Goal: Information Seeking & Learning: Learn about a topic

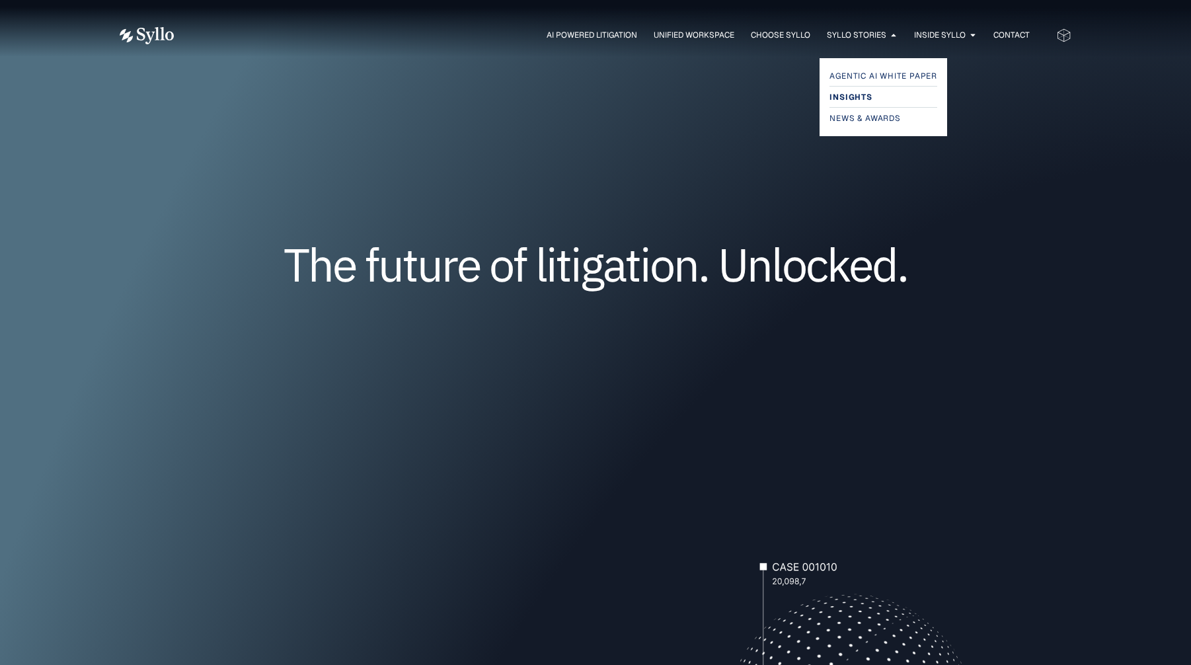
click at [848, 95] on span "Insights" at bounding box center [851, 97] width 42 height 16
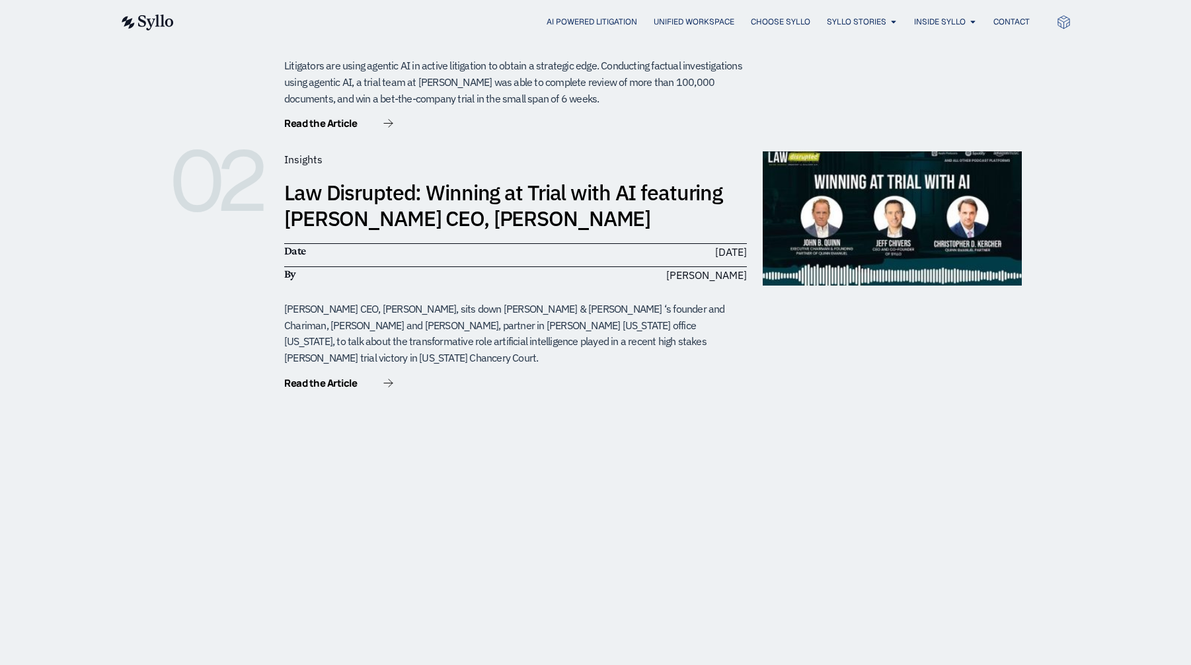
scroll to position [487, 0]
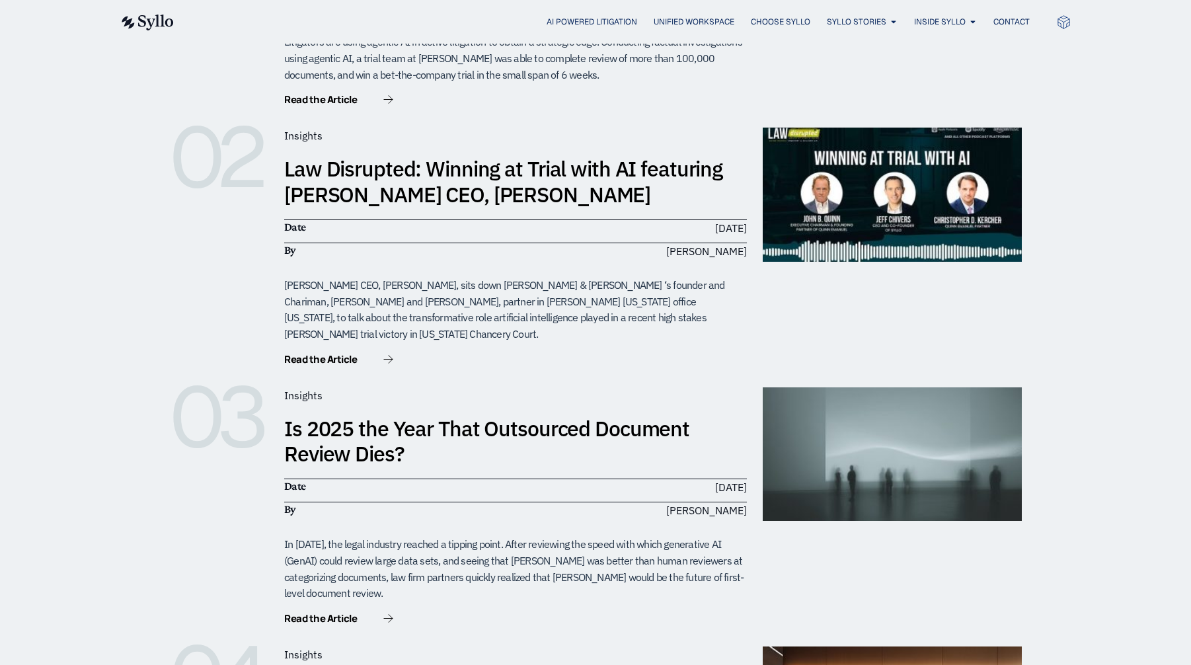
click at [606, 155] on link "Law Disrupted: Winning at Trial with AI featuring [PERSON_NAME] CEO, [PERSON_NA…" at bounding box center [503, 181] width 438 height 53
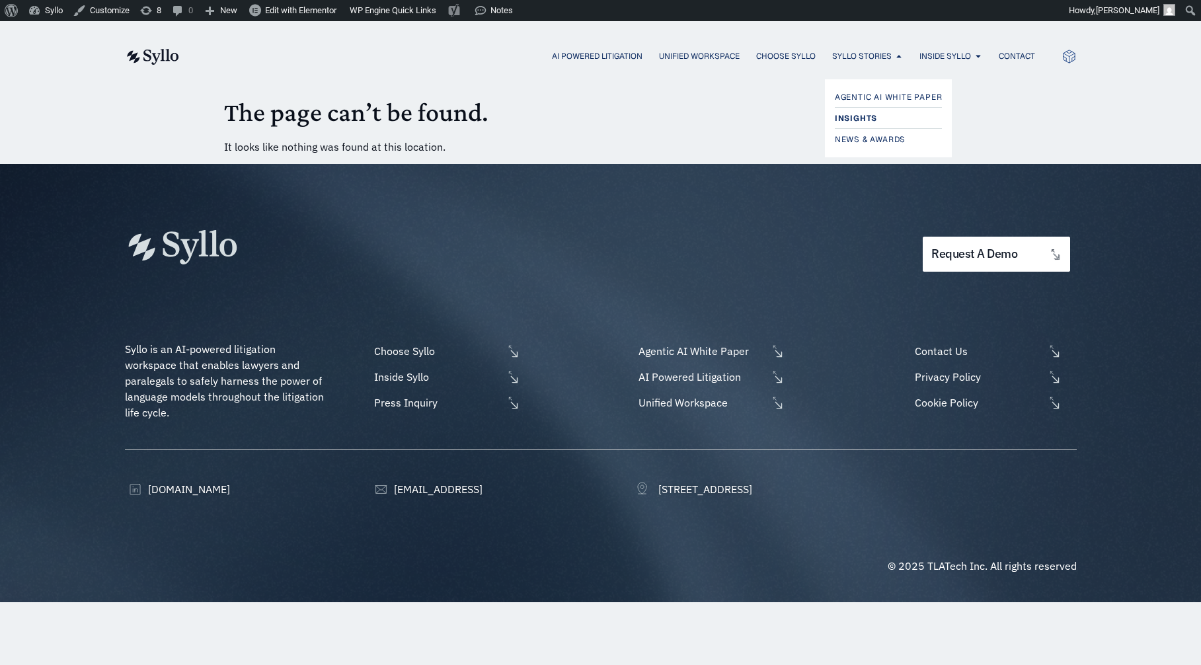
click at [861, 118] on span "Insights" at bounding box center [856, 118] width 42 height 16
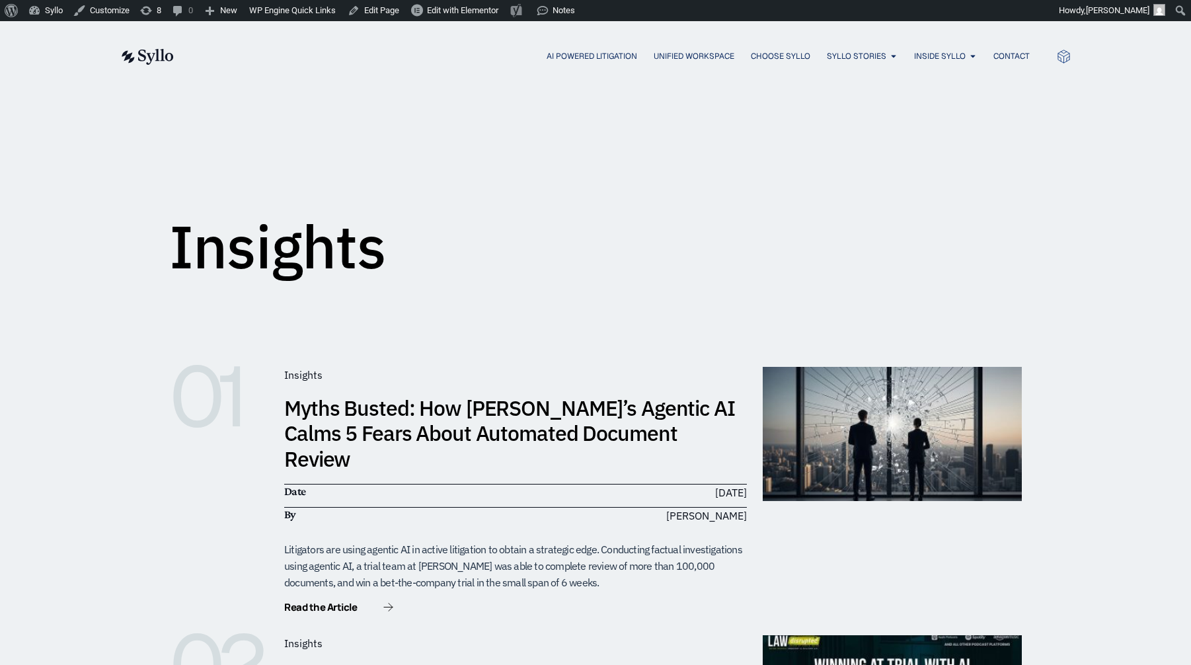
click at [573, 430] on link "Myths Busted: How [PERSON_NAME]’s Agentic AI Calms 5 Fears About Automated Docu…" at bounding box center [509, 433] width 451 height 79
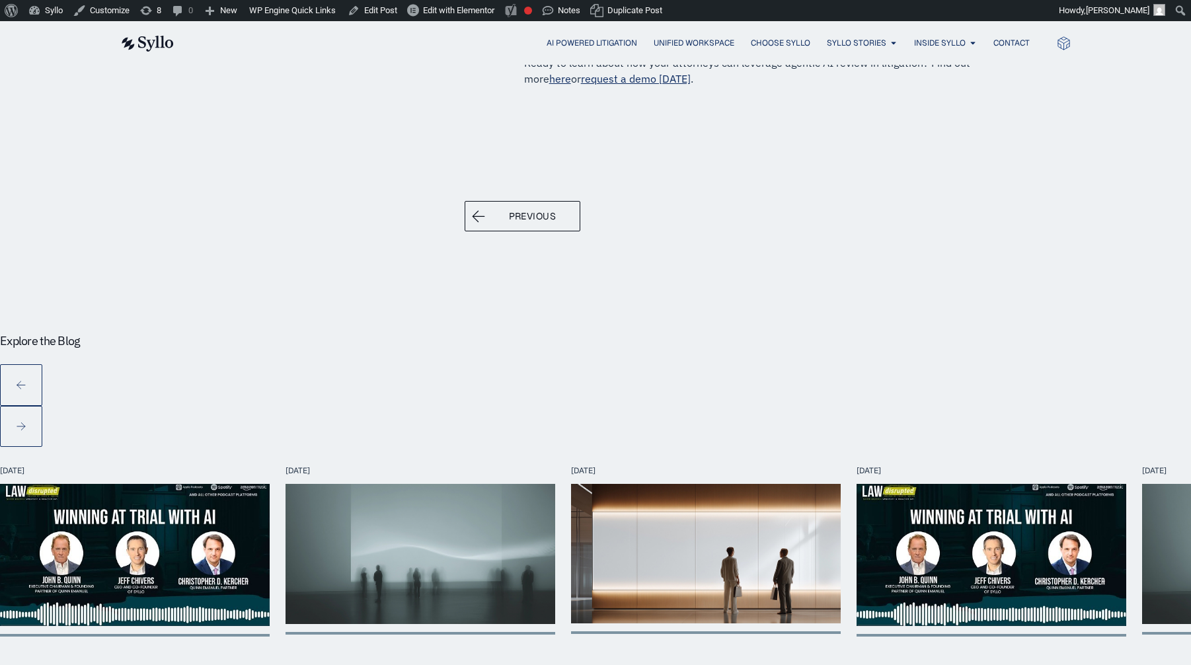
scroll to position [2086, 0]
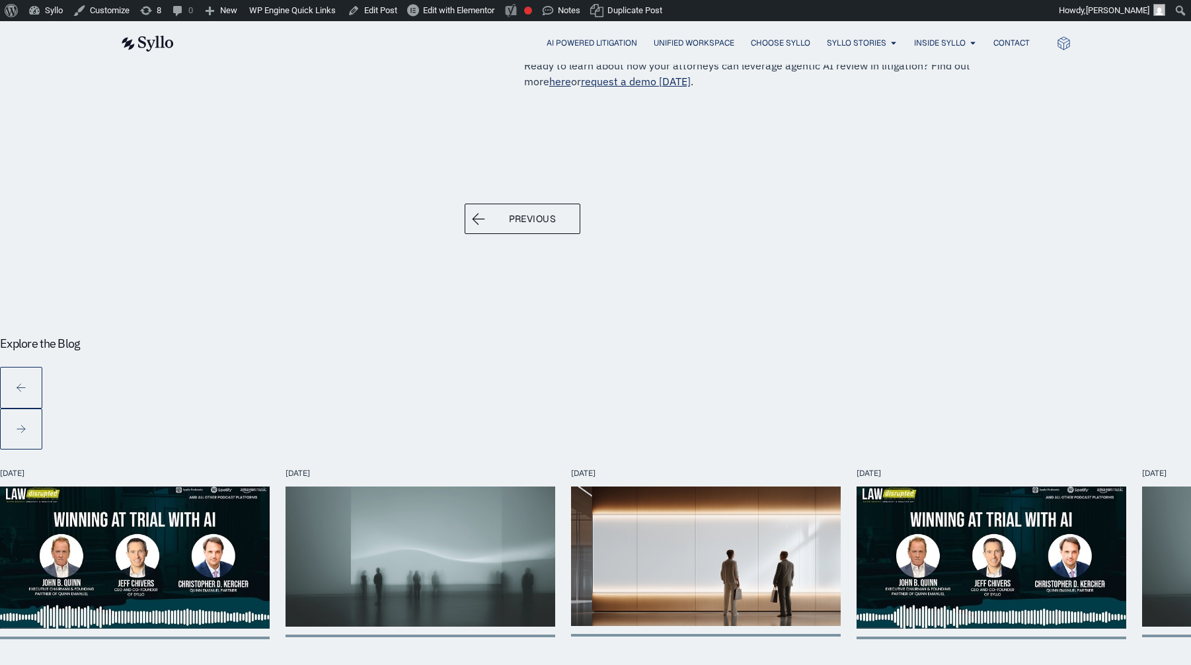
click at [435, 415] on div "Explore the Blog" at bounding box center [595, 392] width 1191 height 155
click at [420, 417] on div "Explore the Blog" at bounding box center [595, 392] width 1191 height 155
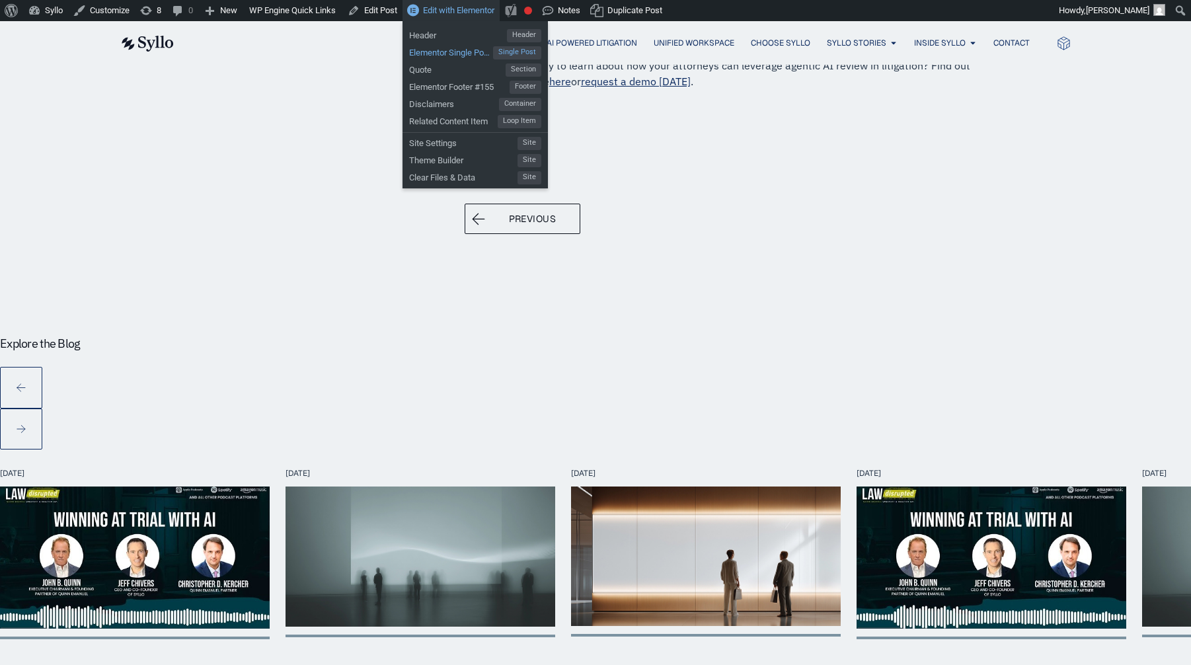
click at [451, 48] on span "Elementor Single Post #118" at bounding box center [451, 50] width 84 height 17
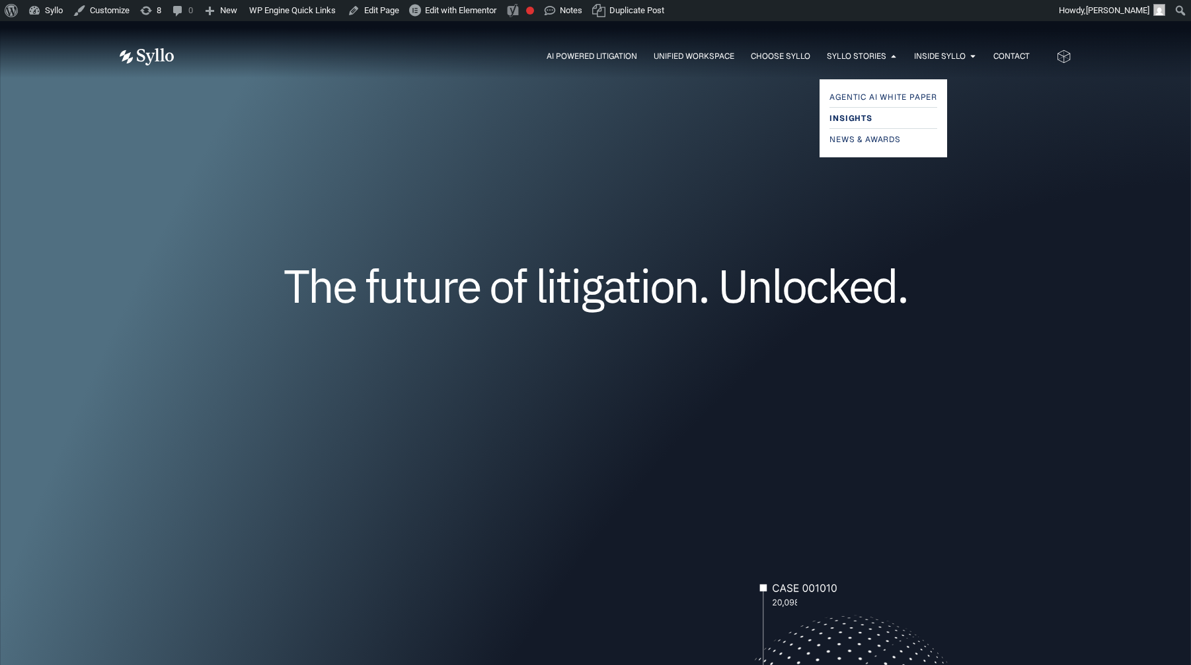
click at [860, 111] on span "Insights" at bounding box center [851, 118] width 42 height 16
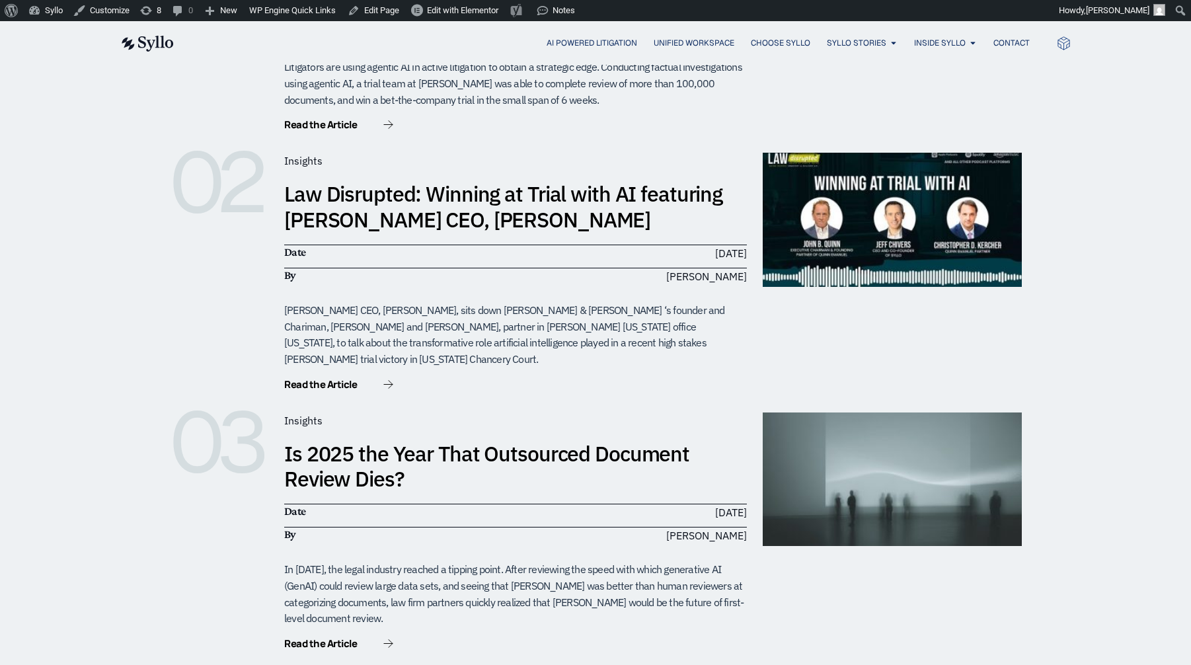
scroll to position [483, 0]
click at [584, 439] on link "Is 2025 the Year That Outsourced Document Review Dies?" at bounding box center [486, 465] width 405 height 53
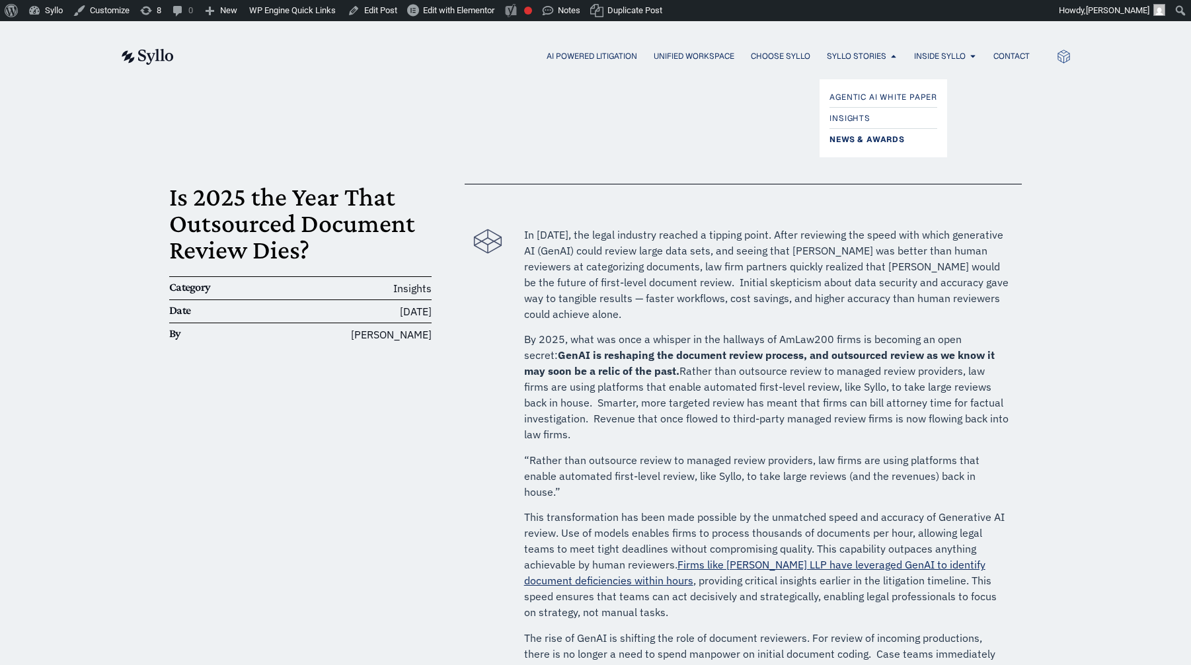
click at [860, 137] on span "News & Awards" at bounding box center [867, 140] width 75 height 16
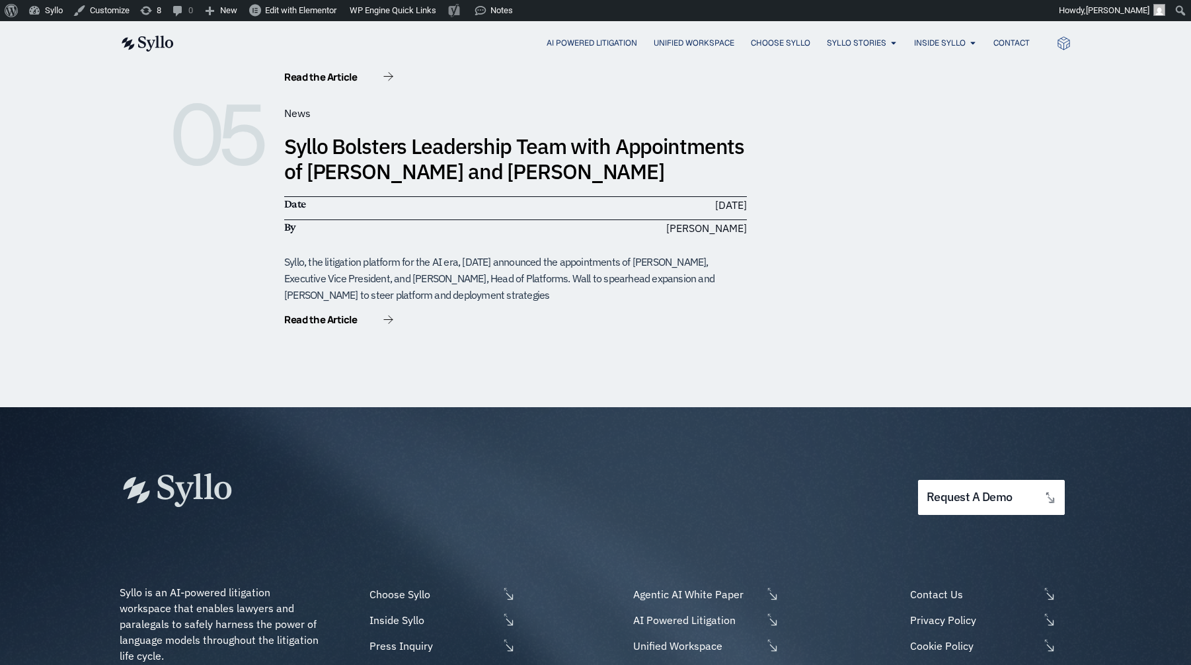
scroll to position [1372, 0]
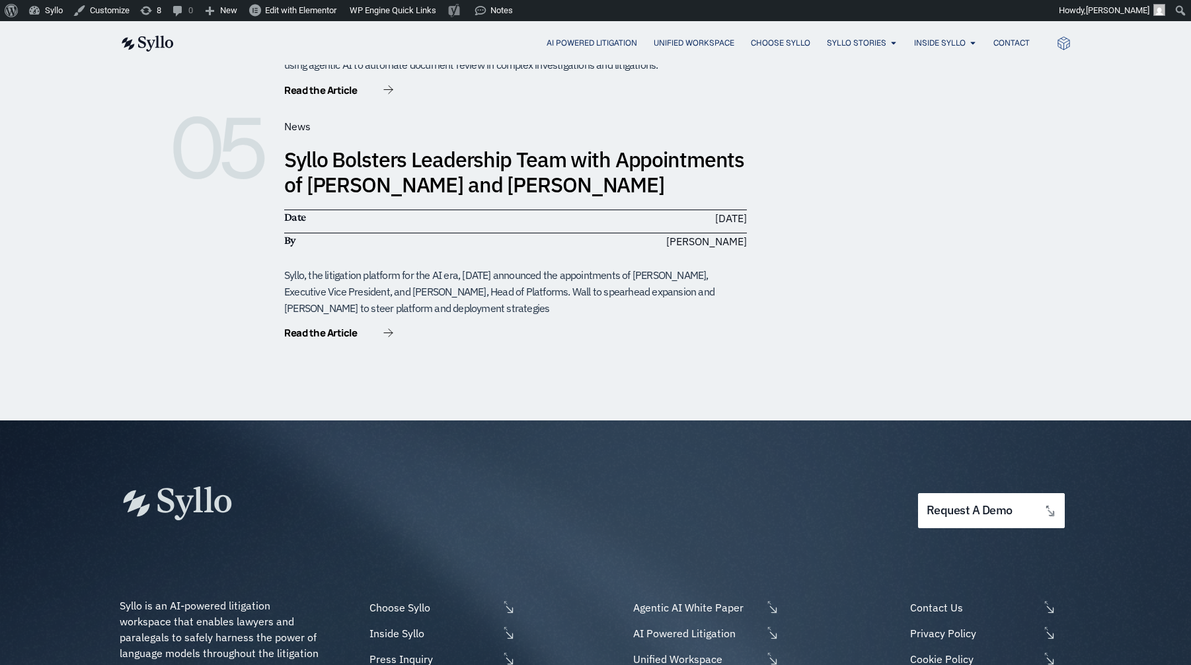
click at [471, 145] on link "Syllo Bolsters Leadership Team with Appointments of [PERSON_NAME] and [PERSON_N…" at bounding box center [514, 171] width 460 height 53
